Goal: Task Accomplishment & Management: Complete application form

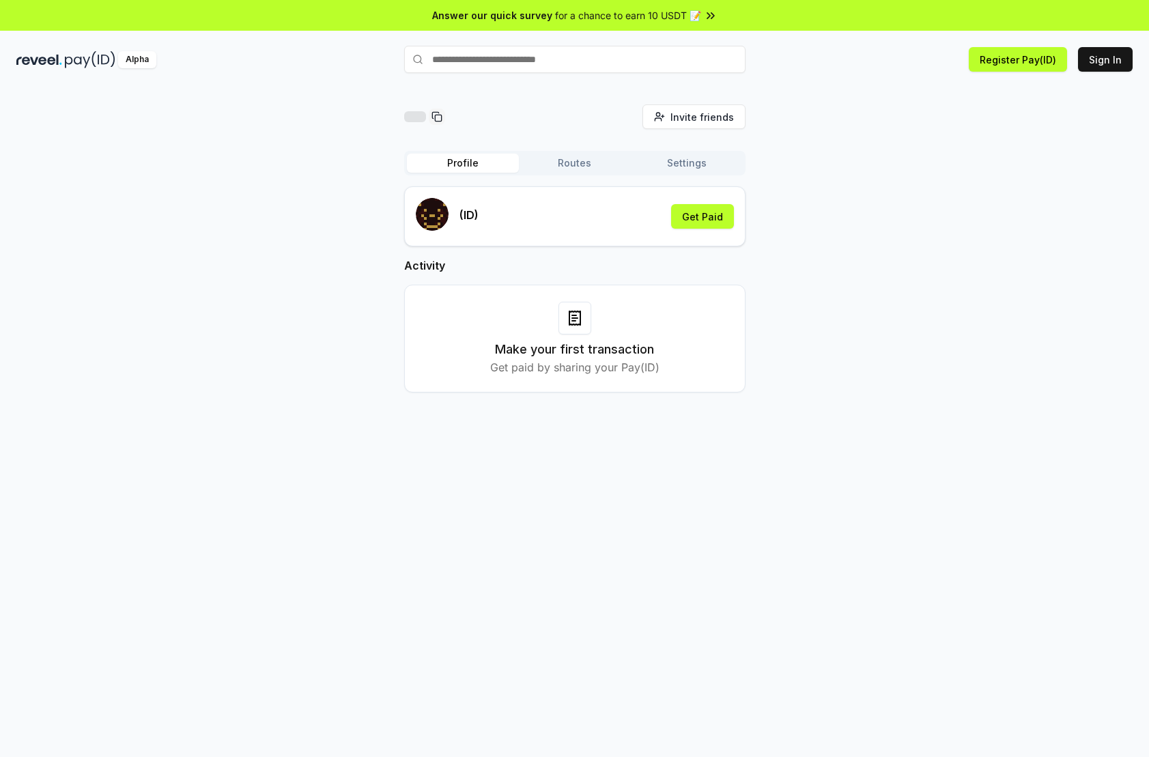
click at [447, 164] on button "Profile" at bounding box center [463, 163] width 112 height 19
click at [563, 169] on button "Routes" at bounding box center [575, 163] width 112 height 19
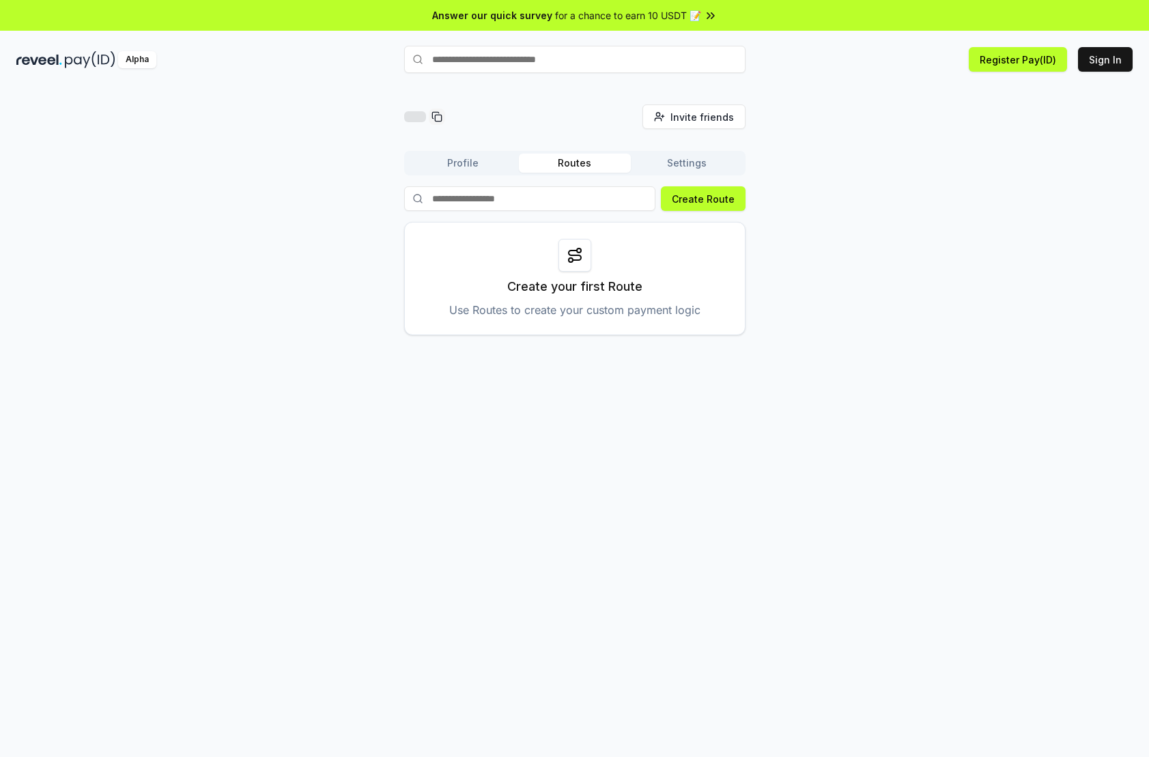
click at [680, 163] on button "Settings" at bounding box center [687, 163] width 112 height 19
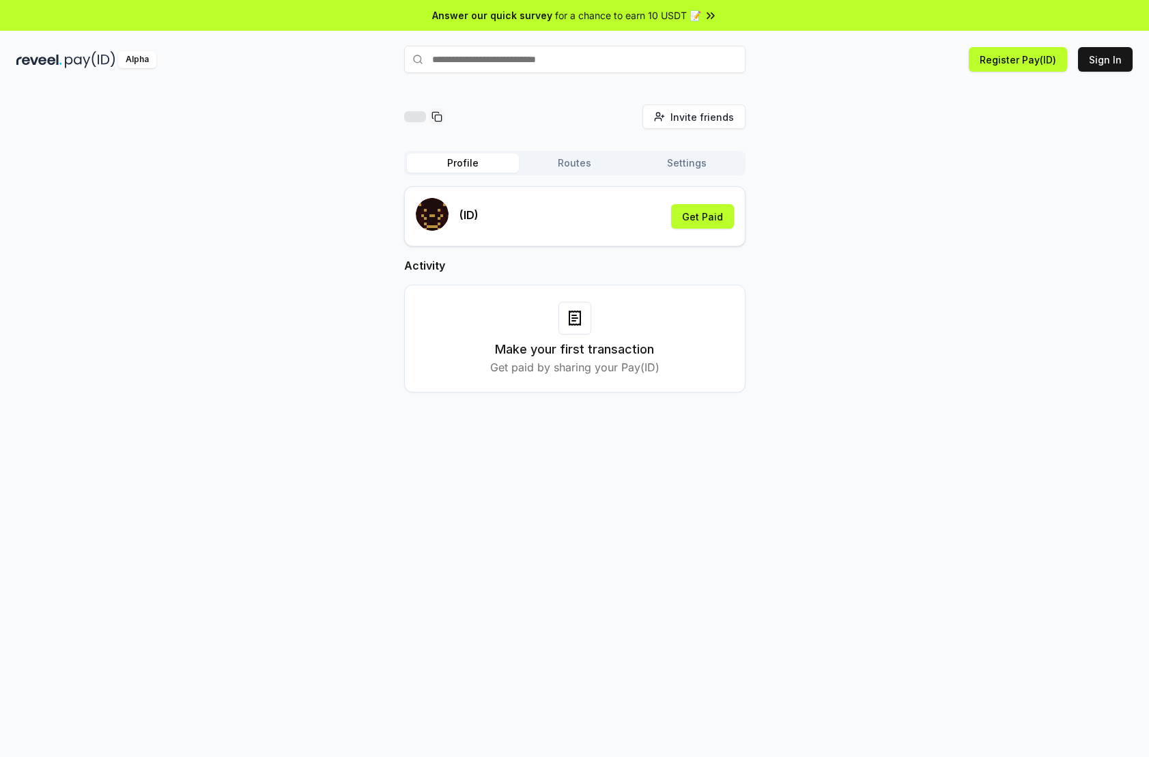
click at [575, 165] on button "Routes" at bounding box center [575, 163] width 112 height 19
drag, startPoint x: 446, startPoint y: 165, endPoint x: 506, endPoint y: 165, distance: 60.1
click at [446, 165] on button "Profile" at bounding box center [463, 163] width 112 height 19
click at [1018, 68] on button "Register Pay(ID)" at bounding box center [1018, 59] width 98 height 25
click at [1109, 59] on button "Sign In" at bounding box center [1105, 59] width 55 height 25
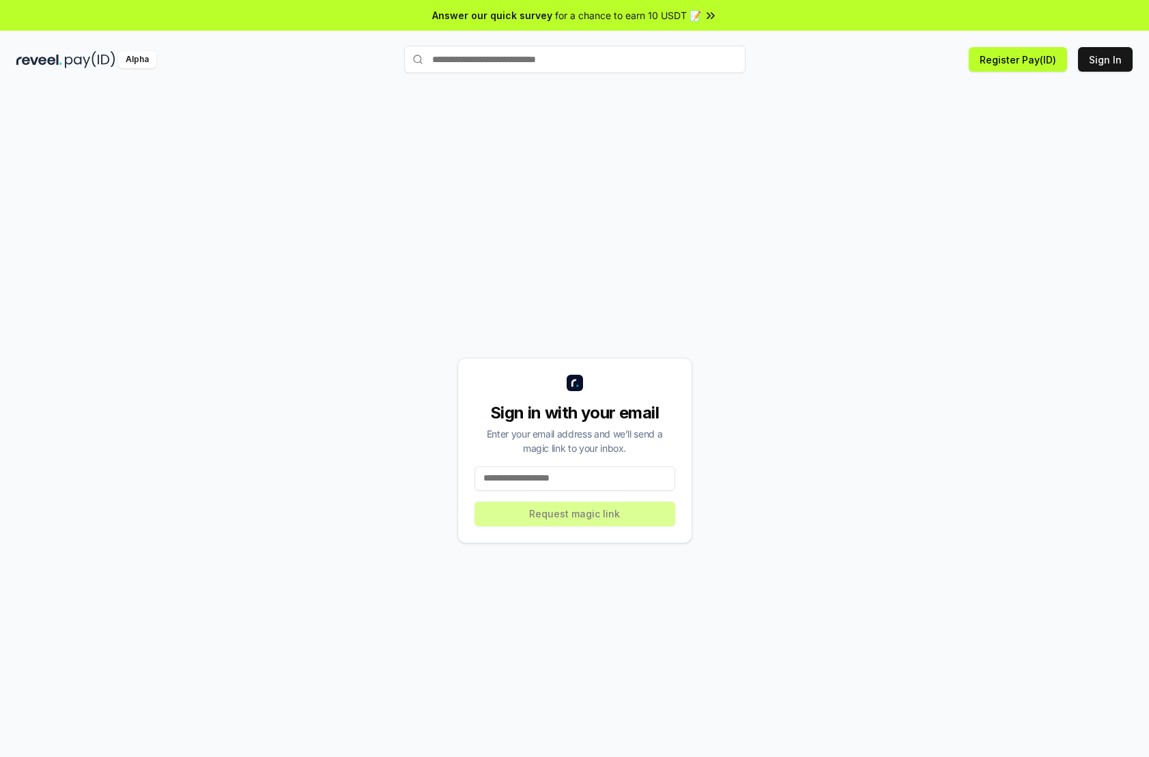
click at [572, 472] on input at bounding box center [574, 478] width 201 height 25
click at [575, 472] on input at bounding box center [574, 478] width 201 height 25
click at [575, 481] on input at bounding box center [574, 478] width 201 height 25
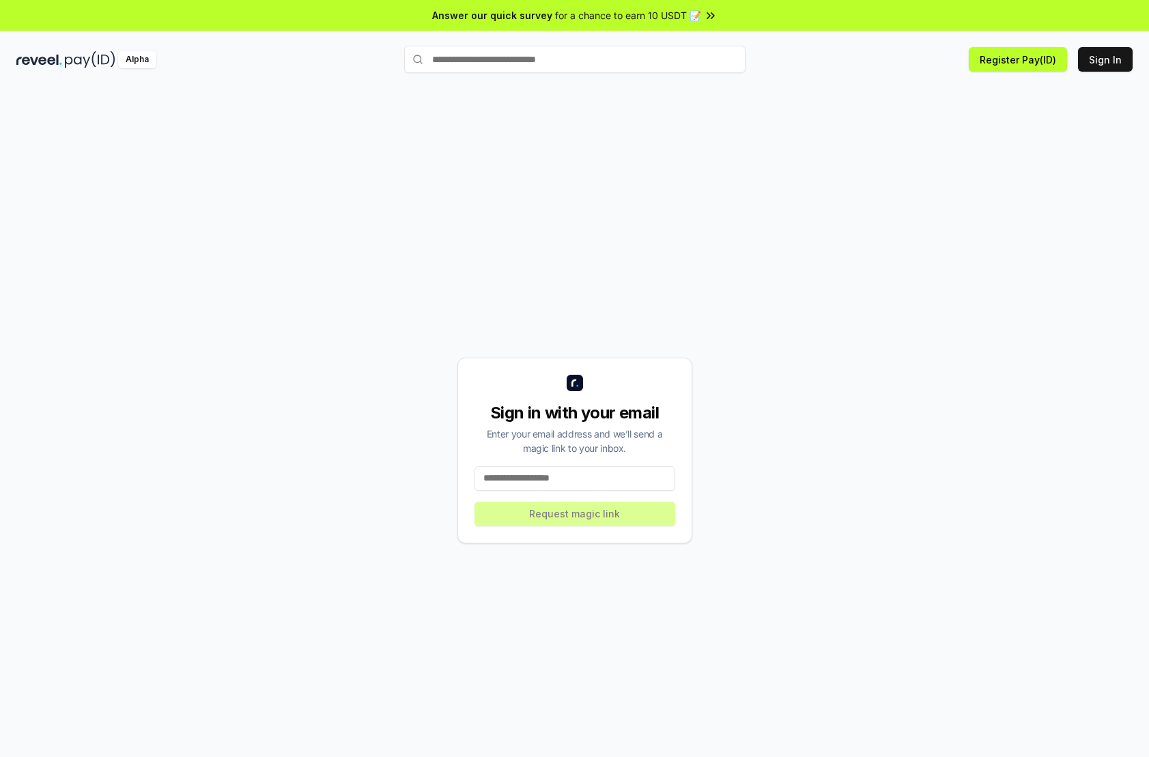
click at [575, 481] on input at bounding box center [574, 478] width 201 height 25
click at [574, 482] on input at bounding box center [574, 478] width 201 height 25
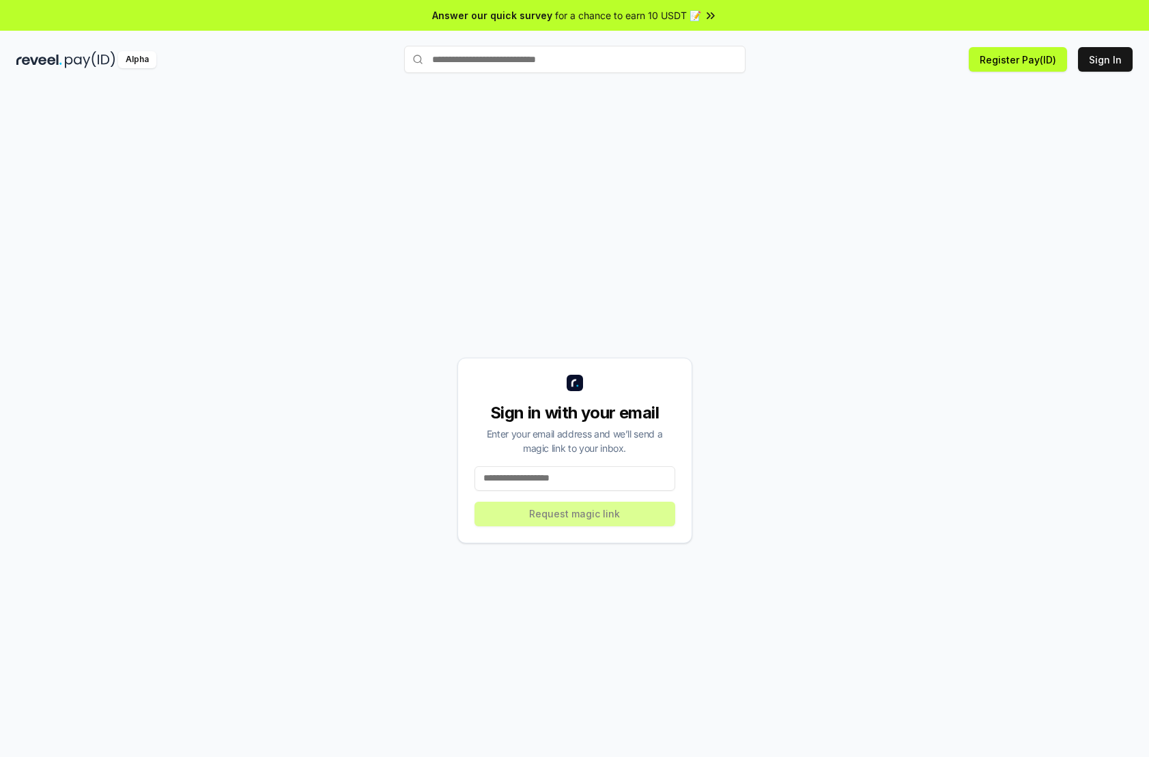
click at [574, 482] on input at bounding box center [574, 478] width 201 height 25
